Goal: Task Accomplishment & Management: Complete application form

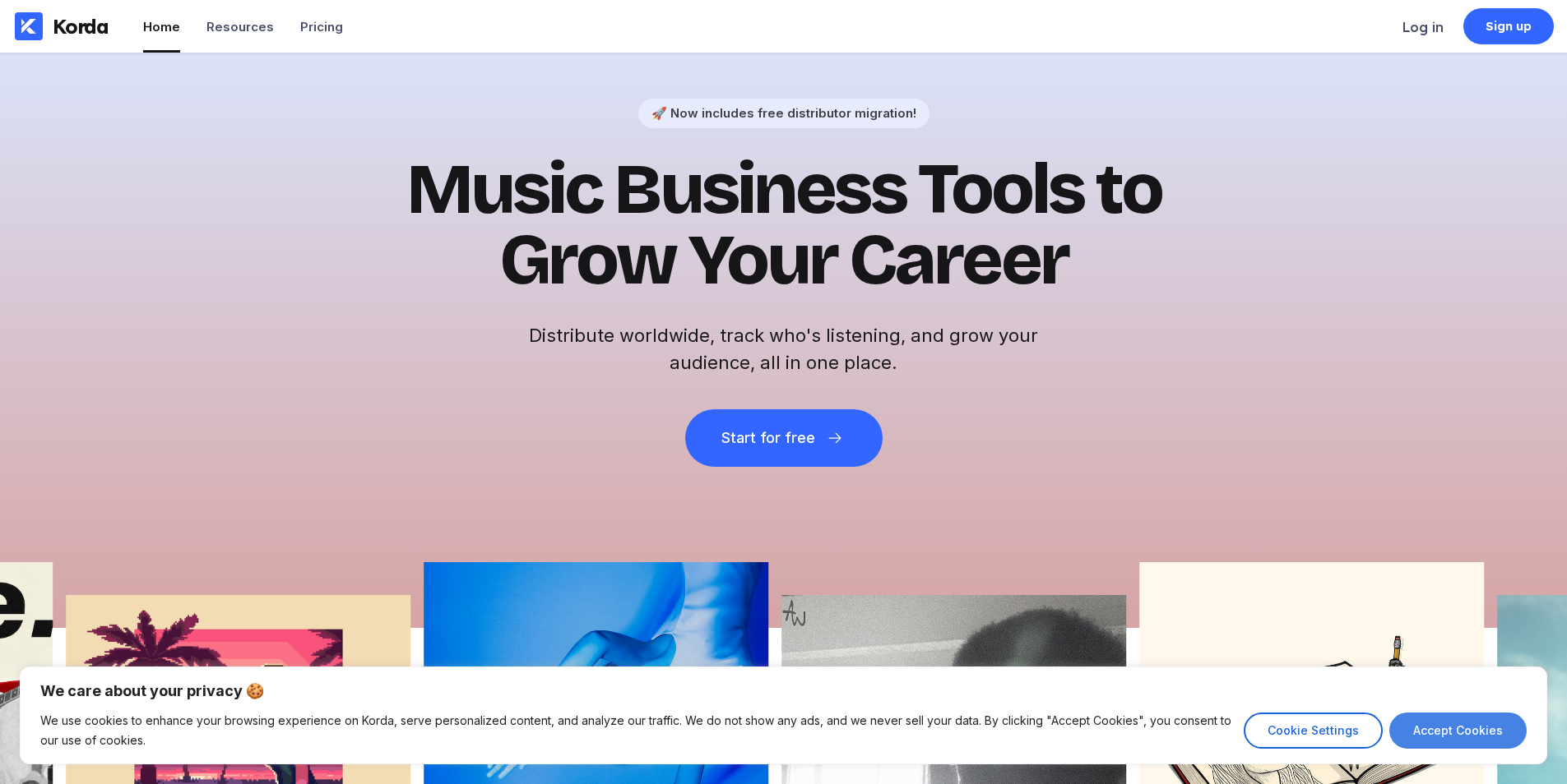
click at [1469, 716] on button "Accept Cookies" at bounding box center [1458, 731] width 137 height 36
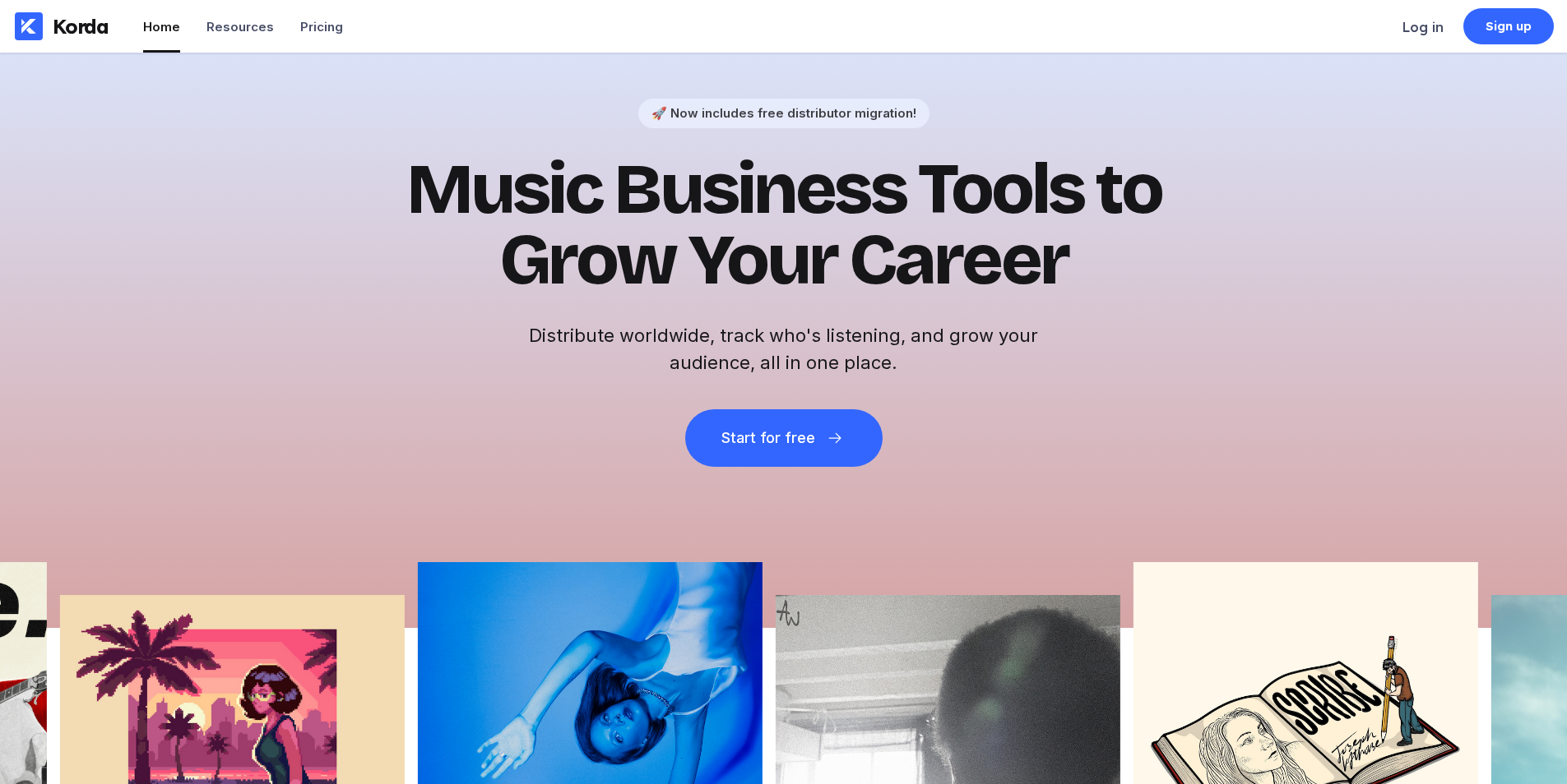
checkbox input "true"
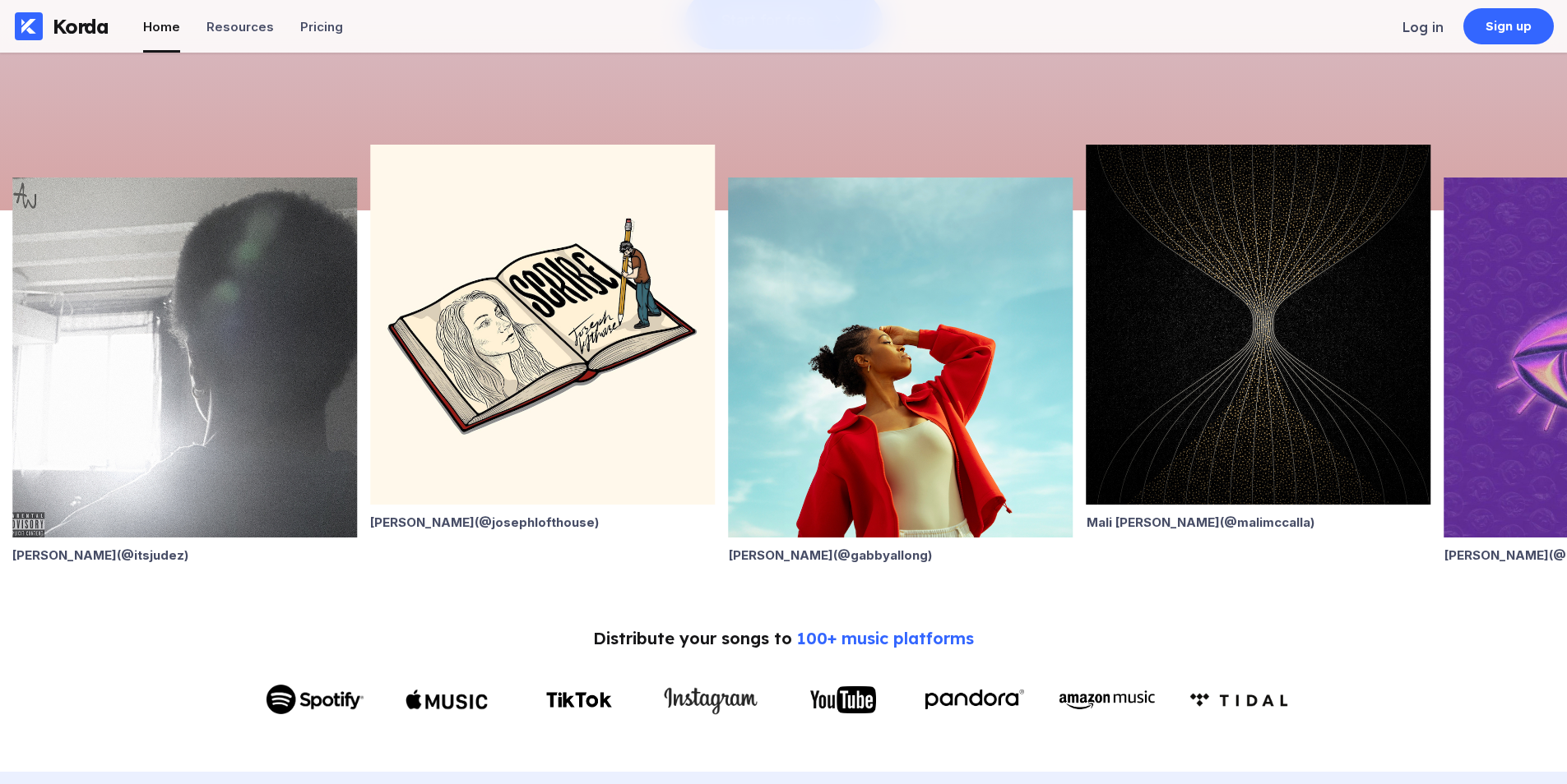
scroll to position [493, 0]
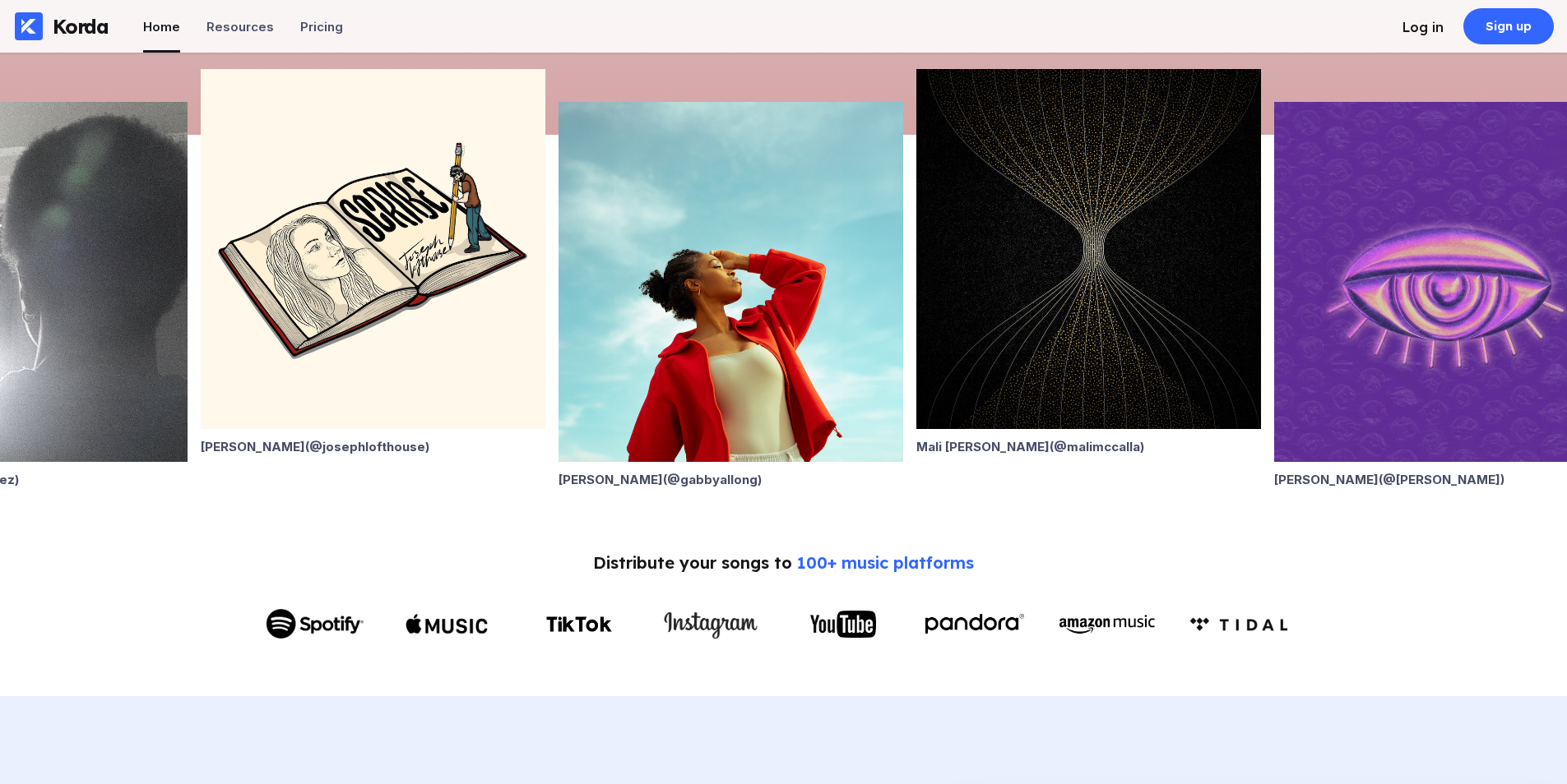
click at [1439, 14] on li "Log in" at bounding box center [1422, 26] width 41 height 53
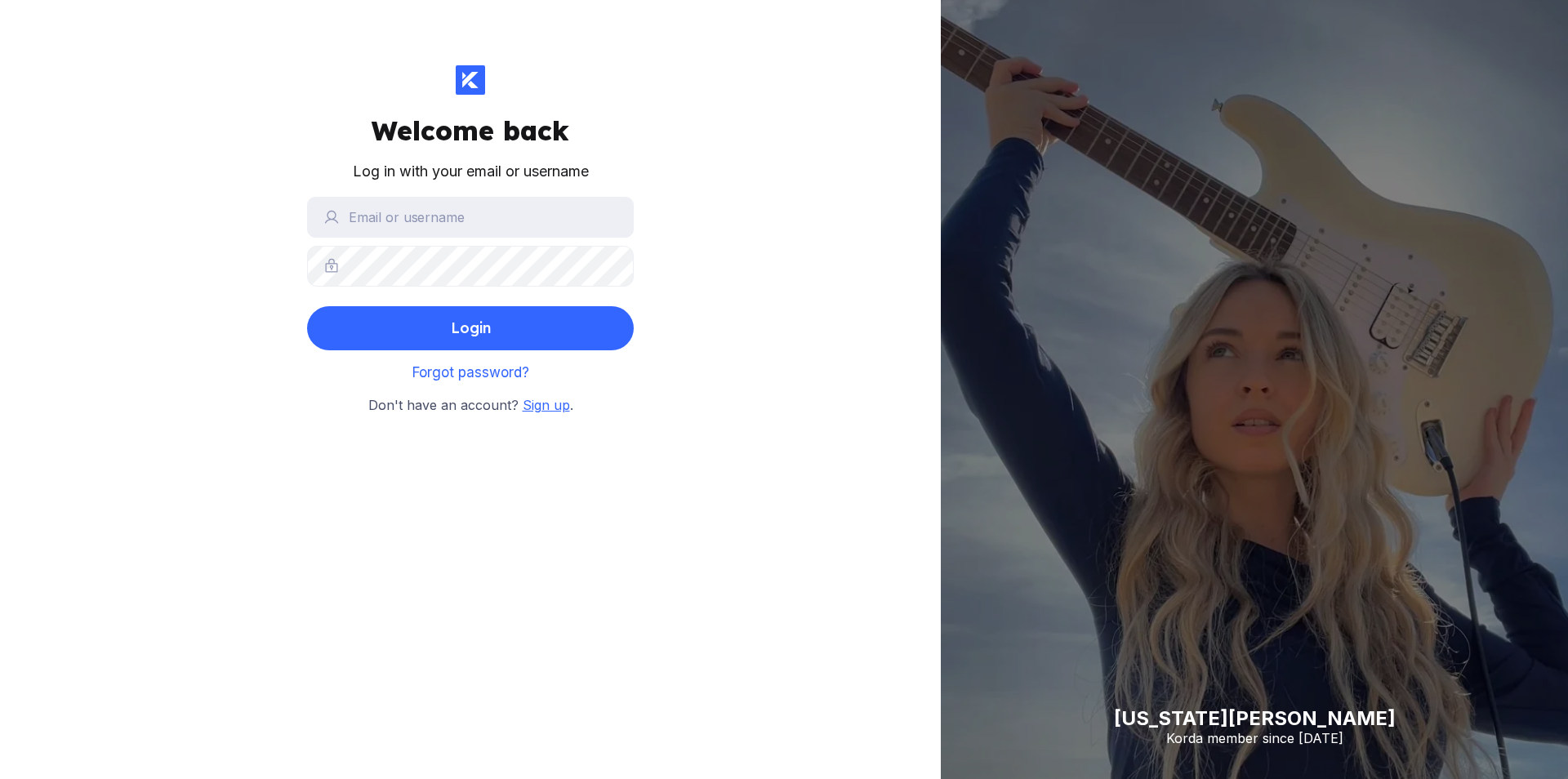
click at [558, 404] on span "Sign up" at bounding box center [546, 405] width 47 height 16
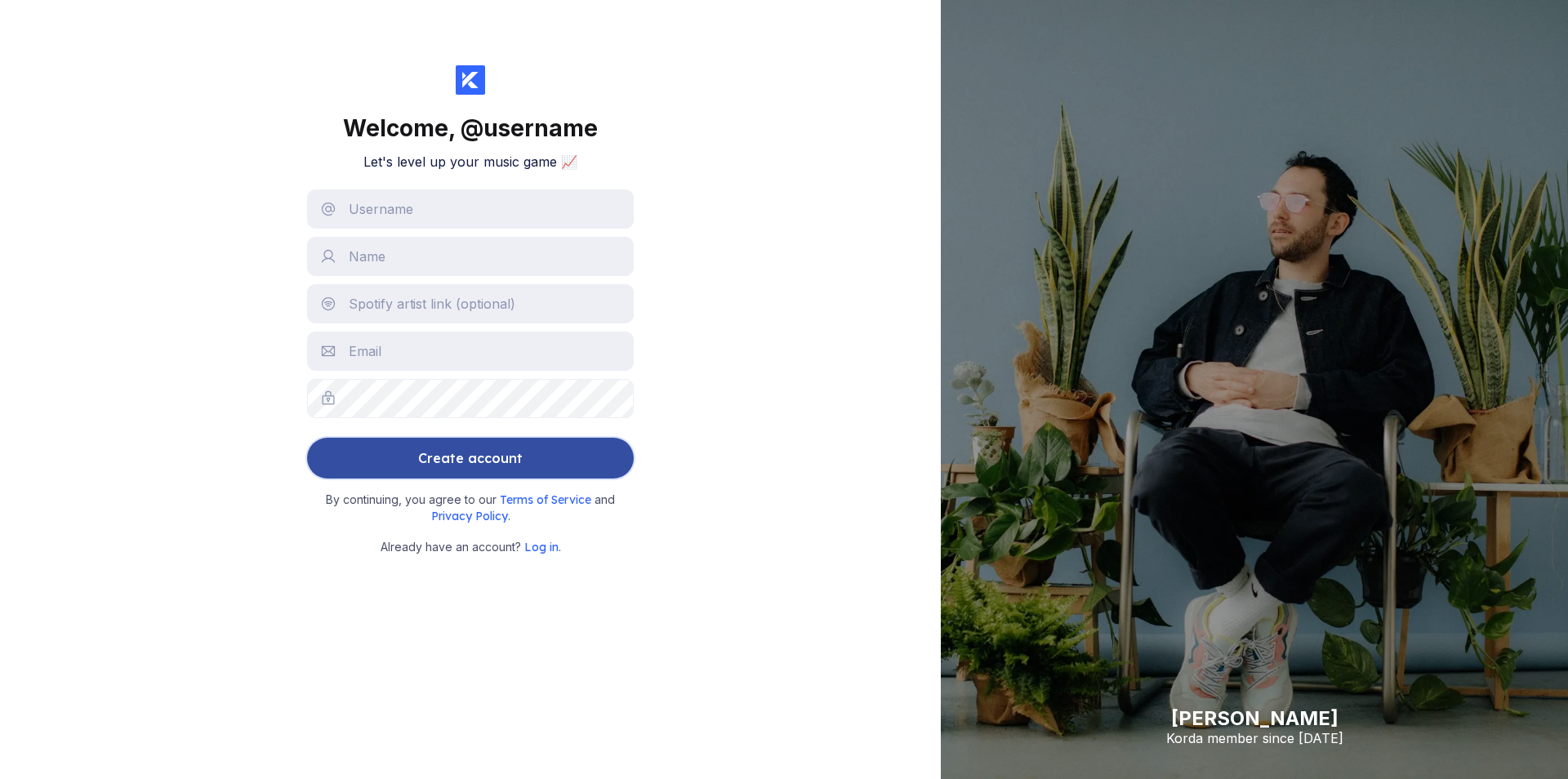
click at [394, 450] on button "Create account" at bounding box center [471, 457] width 327 height 41
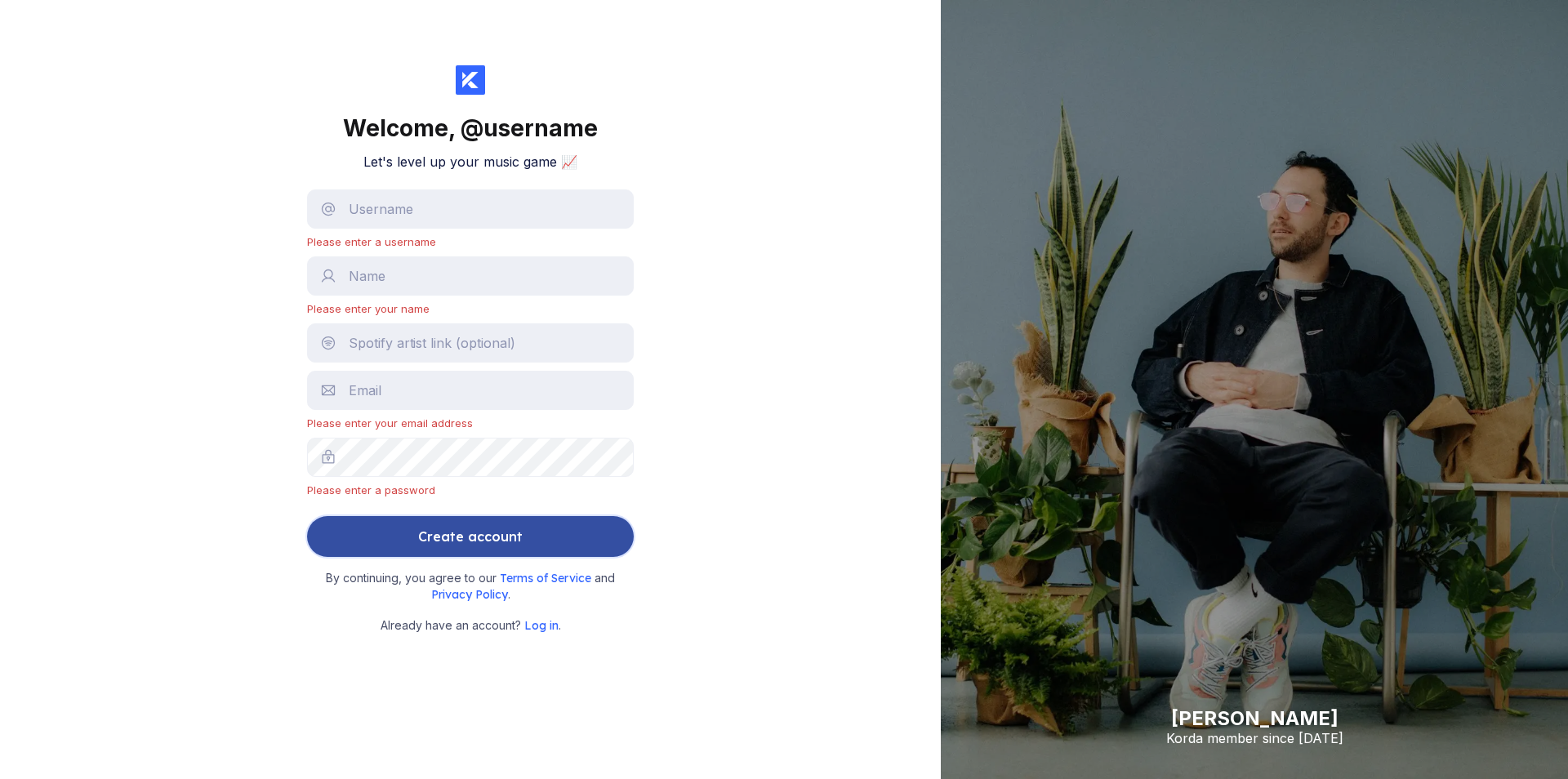
click at [623, 539] on button "Create account" at bounding box center [471, 536] width 327 height 41
click at [380, 527] on button "Create account" at bounding box center [471, 536] width 327 height 41
